Goal: Task Accomplishment & Management: Use online tool/utility

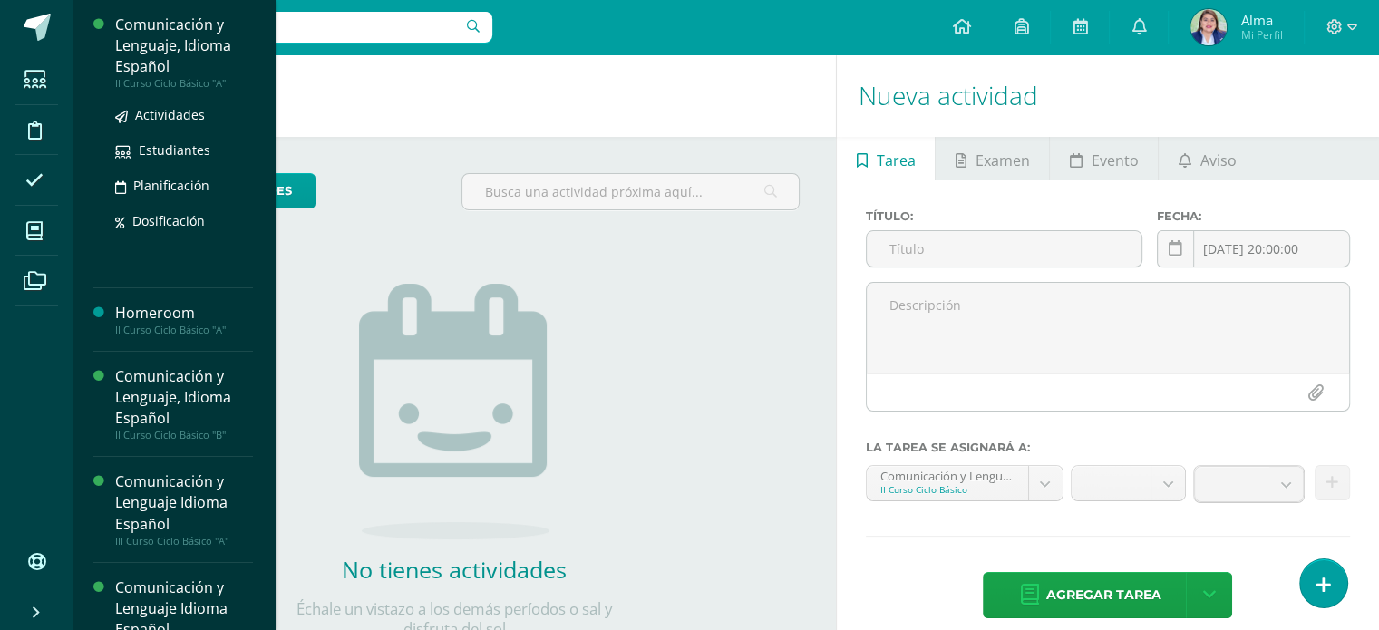
click at [172, 103] on div "Actividades Estudiantes Planificación Dosificación" at bounding box center [184, 181] width 138 height 183
click at [174, 109] on span "Actividades" at bounding box center [170, 114] width 70 height 17
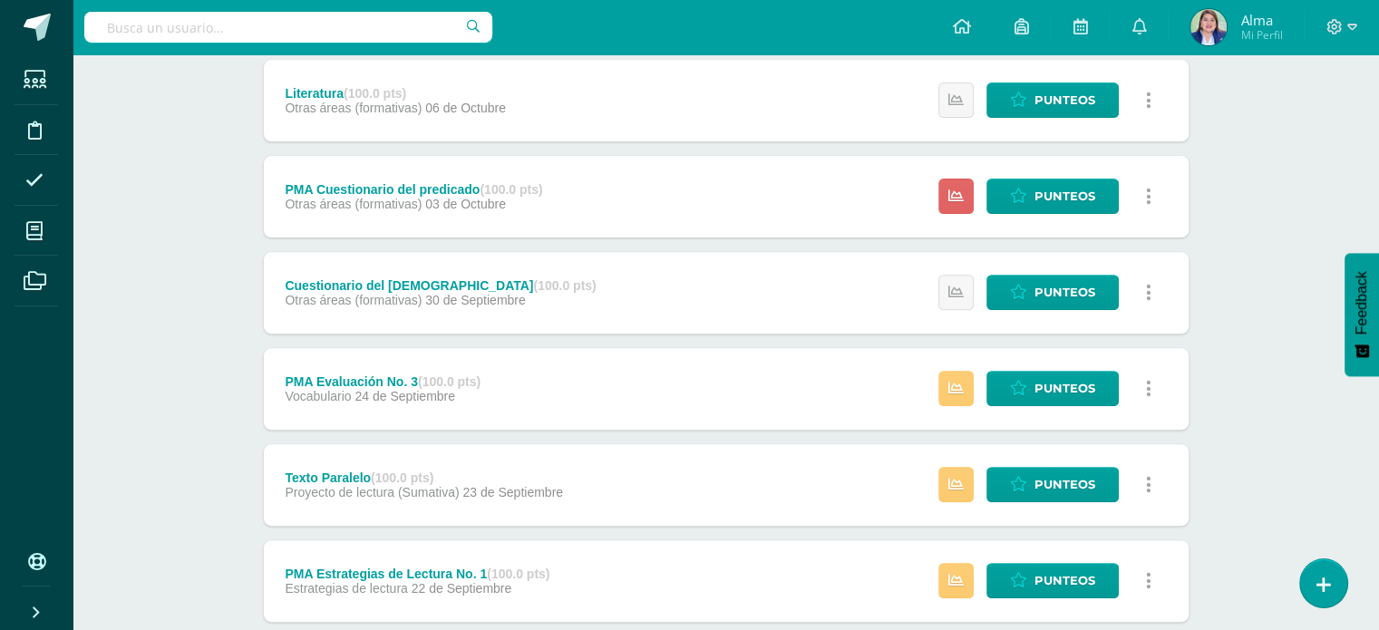
scroll to position [622, 0]
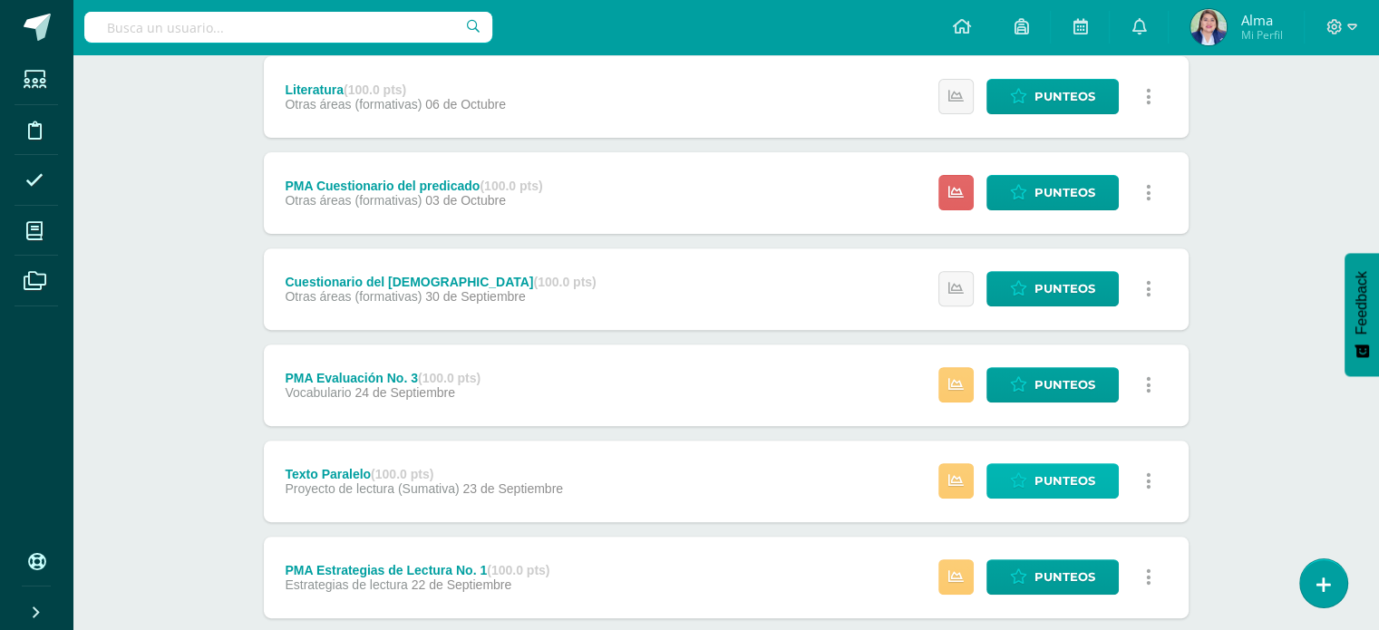
click at [1076, 464] on span "Punteos" at bounding box center [1064, 481] width 61 height 34
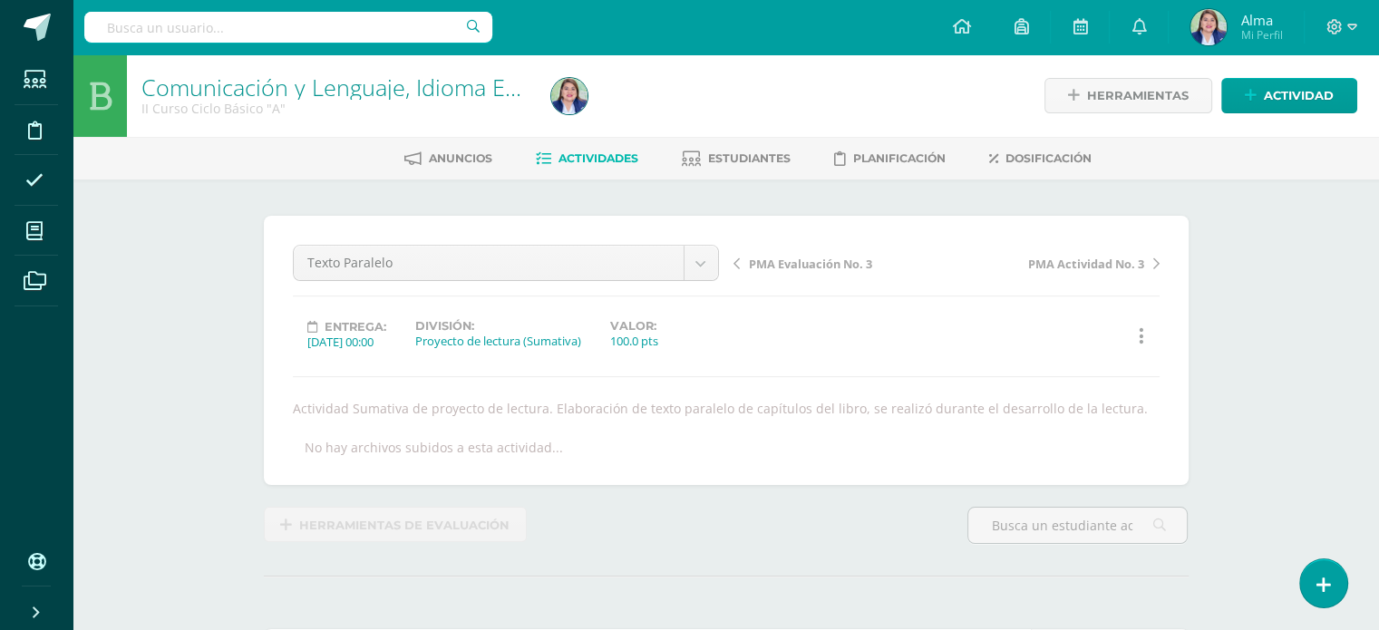
click at [558, 160] on span "Actividades" at bounding box center [598, 158] width 80 height 14
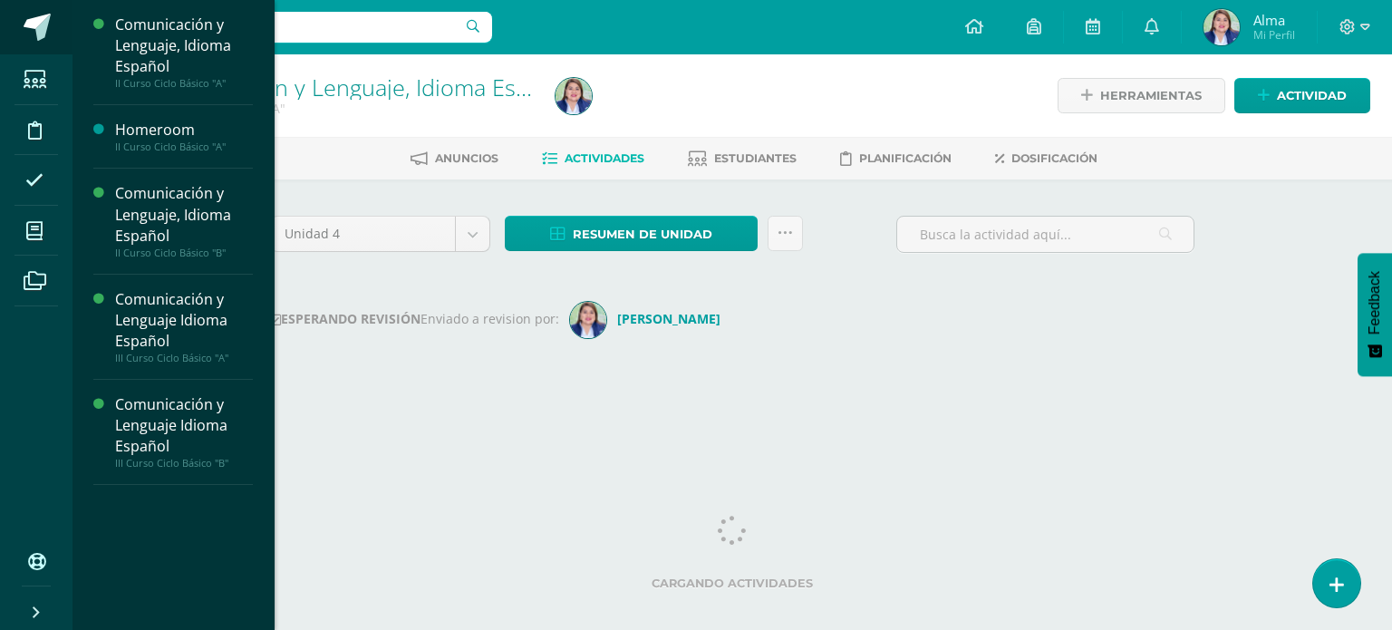
click at [34, 32] on span at bounding box center [37, 27] width 27 height 27
